Goal: Transaction & Acquisition: Book appointment/travel/reservation

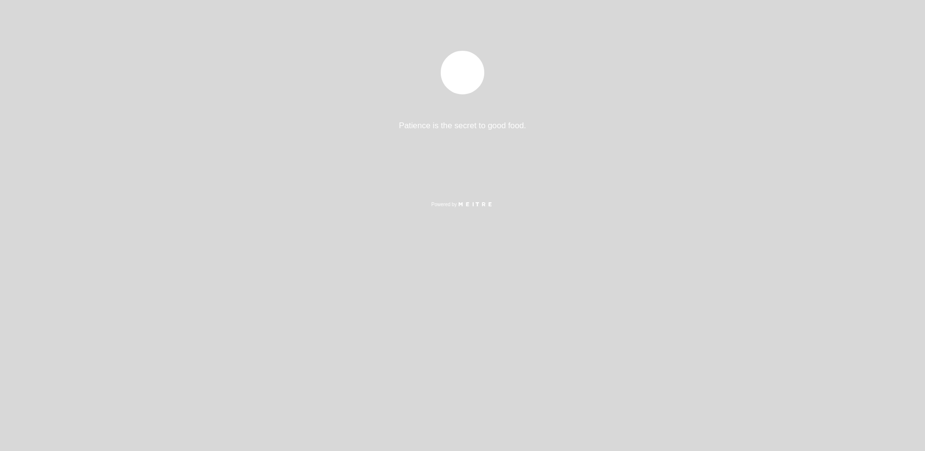
select select "pt"
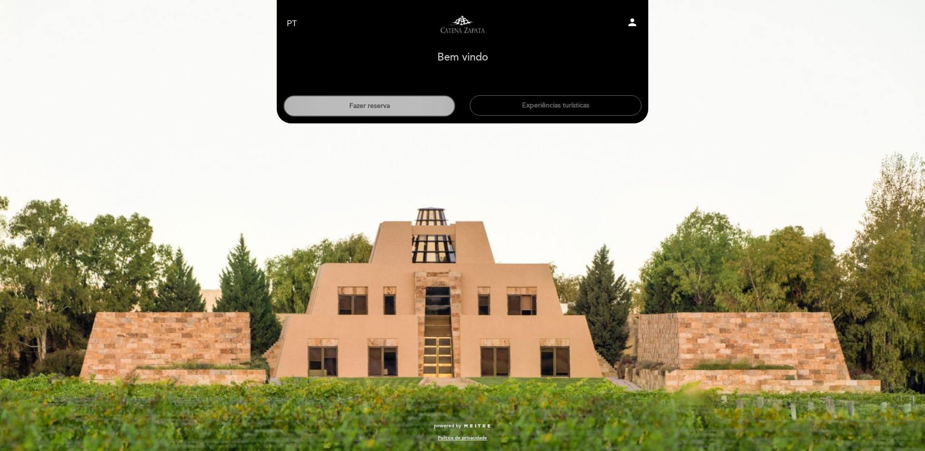
click at [380, 105] on button "Fazer reserva" at bounding box center [370, 105] width 172 height 21
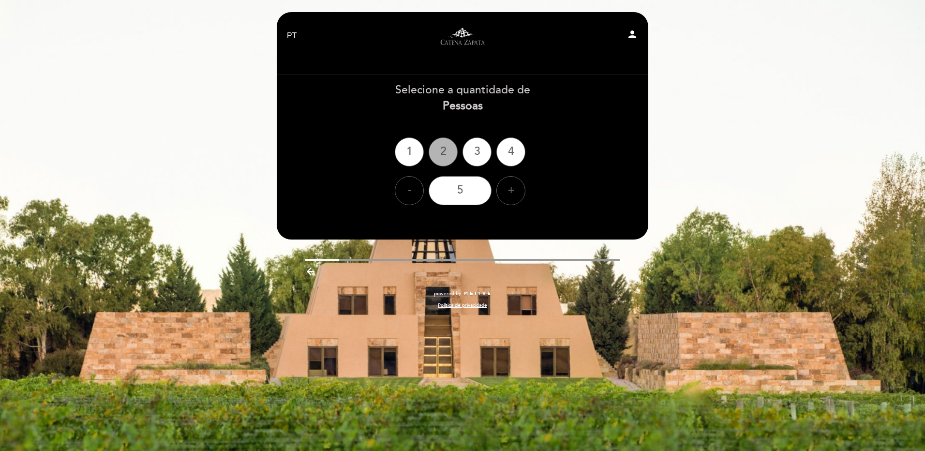
click at [442, 146] on div "2" at bounding box center [443, 151] width 29 height 29
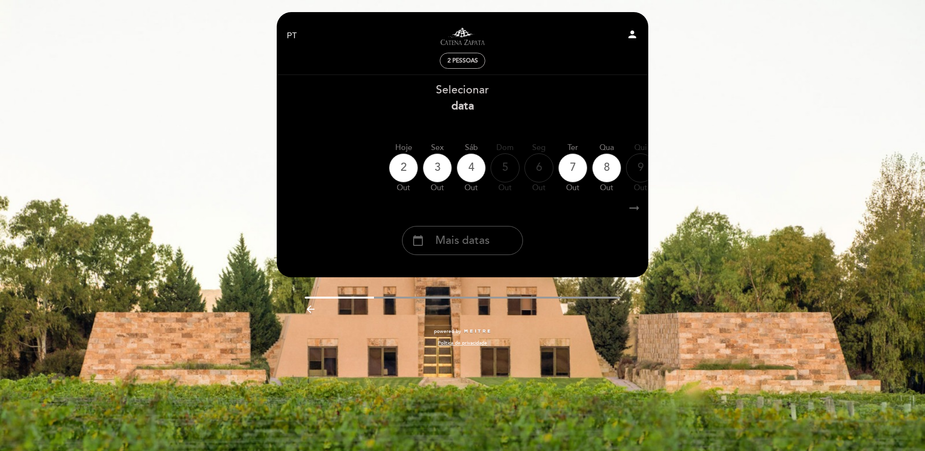
click at [636, 209] on icon "arrow_right_alt" at bounding box center [634, 208] width 15 height 21
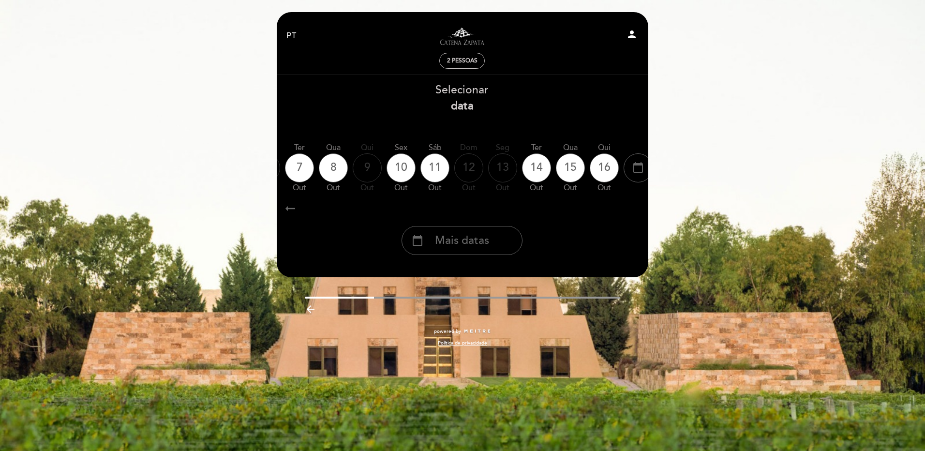
scroll to position [0, 282]
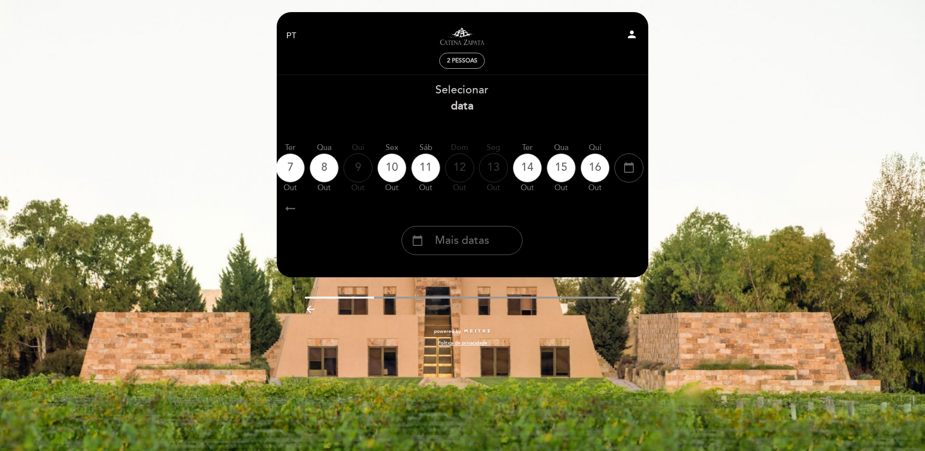
click at [636, 209] on icon "arrow_right_alt" at bounding box center [634, 208] width 15 height 21
click at [605, 165] on div "16" at bounding box center [595, 167] width 29 height 29
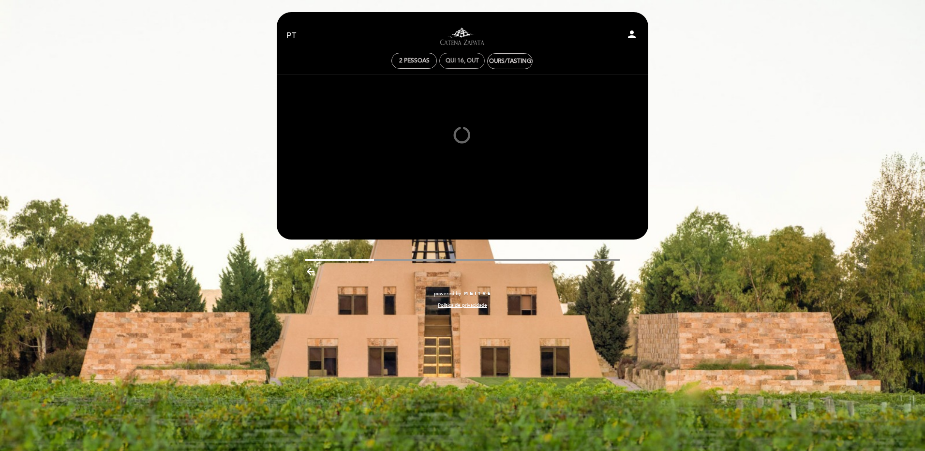
click at [480, 60] on div "Qui 16, out" at bounding box center [461, 61] width 45 height 16
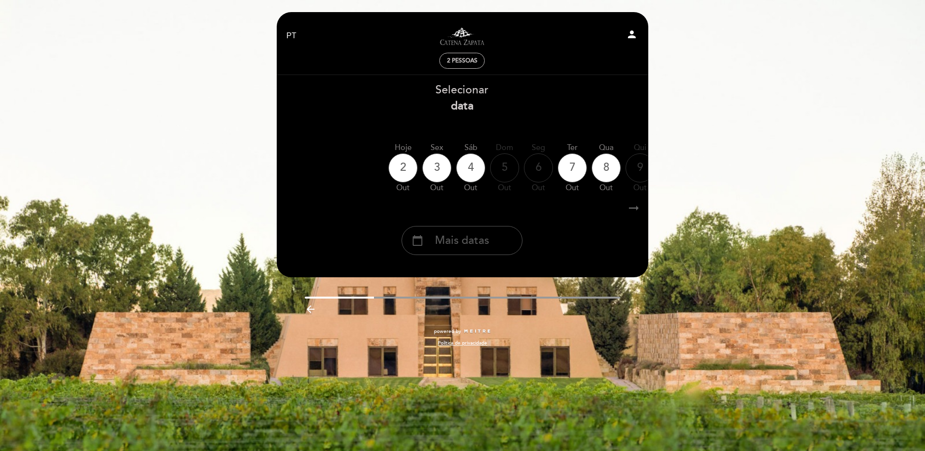
click at [447, 241] on span "Mais datas" at bounding box center [462, 241] width 54 height 16
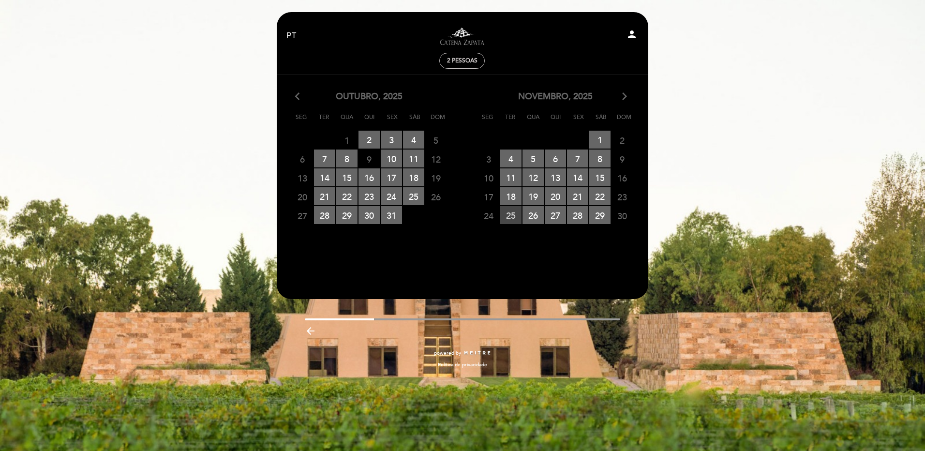
click at [512, 213] on span "25 RESERVAS DISPONÍVEIS" at bounding box center [510, 215] width 21 height 18
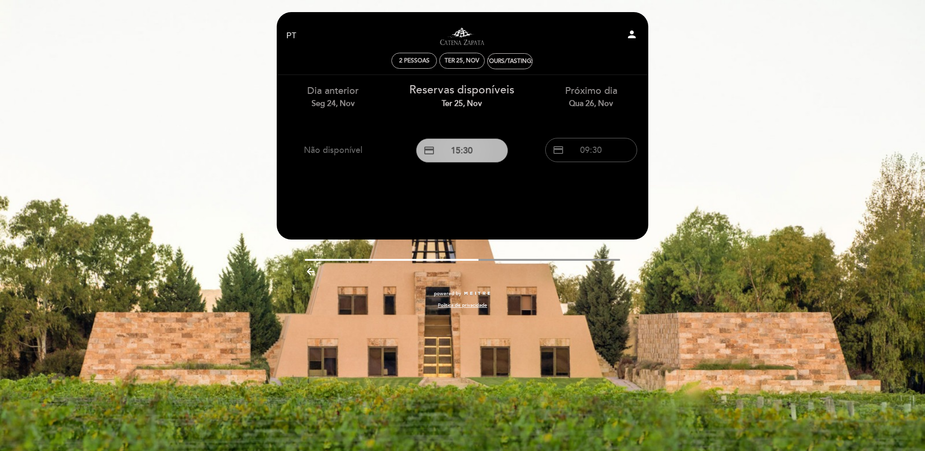
click at [454, 148] on button "credit_card 15:30" at bounding box center [462, 150] width 92 height 24
